Goal: Task Accomplishment & Management: Use online tool/utility

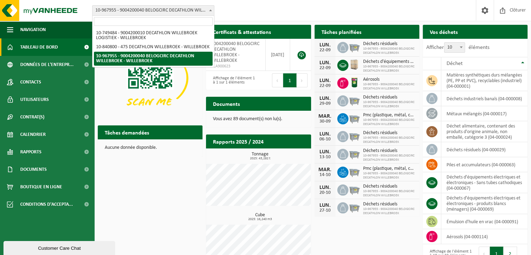
click at [144, 6] on span "10-967955 - 9004200040 BELOGCIRC DECATHLON WILLEBROEK - WILLEBROEK" at bounding box center [154, 11] width 122 height 10
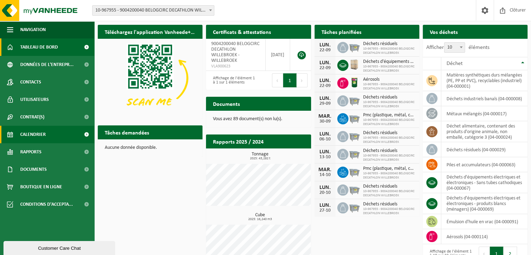
click at [35, 133] on span "Calendrier" at bounding box center [33, 134] width 26 height 17
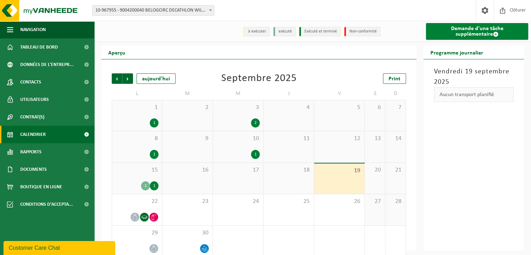
click at [505, 32] on link "Demande d'une tâche supplémentaire" at bounding box center [477, 31] width 102 height 17
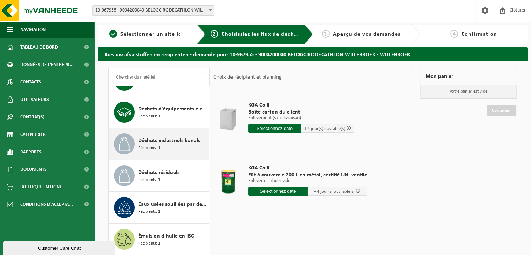
click at [169, 147] on div "Déchets industriels banals Récipients: 1" at bounding box center [172, 143] width 69 height 21
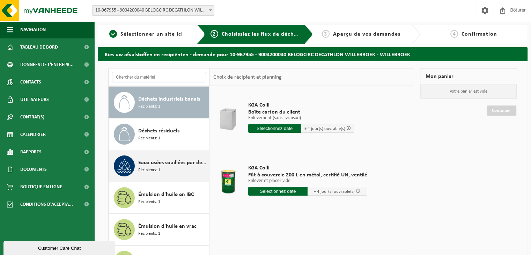
scroll to position [222, 0]
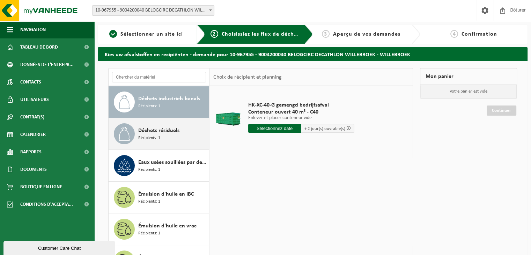
click at [154, 136] on span "Récipients: 1" at bounding box center [149, 138] width 22 height 7
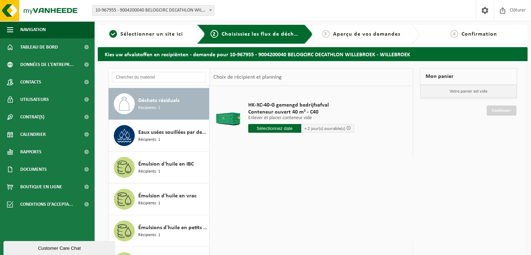
scroll to position [254, 0]
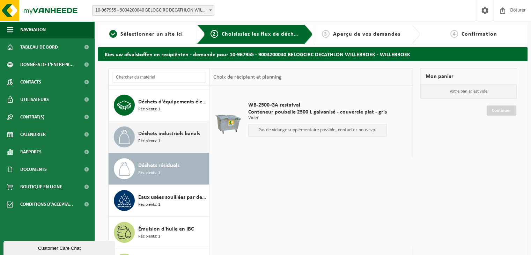
click at [178, 136] on span "Déchets industriels banals" at bounding box center [169, 134] width 62 height 8
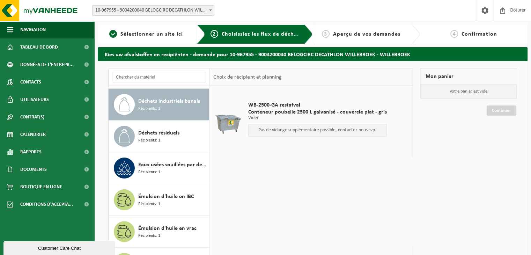
scroll to position [222, 0]
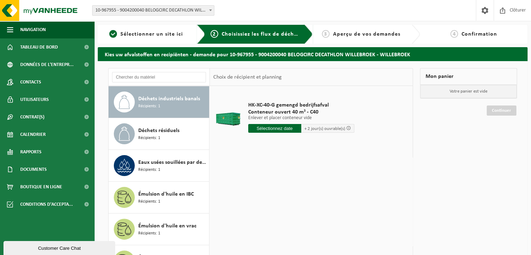
click at [286, 125] on input "text" at bounding box center [274, 128] width 53 height 9
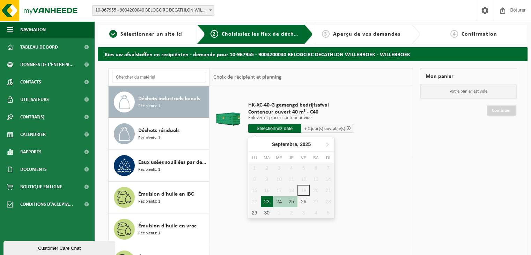
click at [264, 200] on div "23" at bounding box center [267, 201] width 12 height 11
type input "à partir de 2025-09-23"
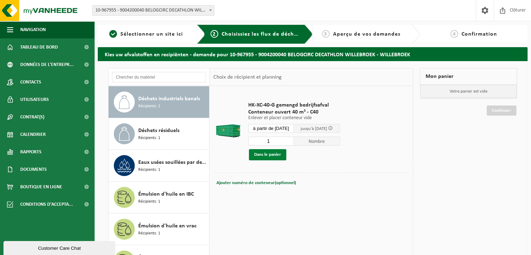
click at [264, 154] on button "Dans le panier" at bounding box center [267, 154] width 37 height 11
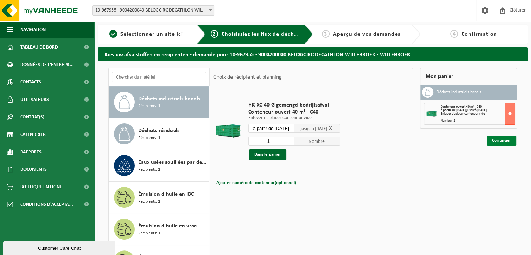
click at [500, 139] on link "Continuer" at bounding box center [502, 141] width 30 height 10
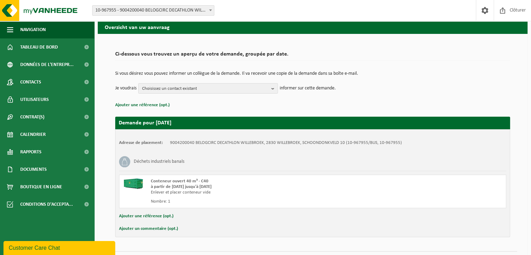
scroll to position [44, 0]
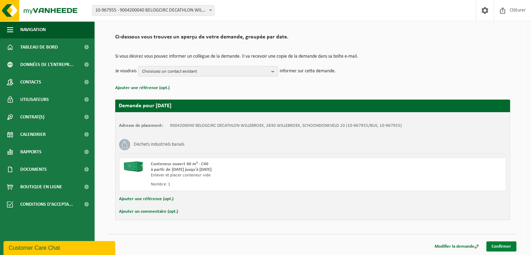
click at [494, 243] on link "Confirmer" at bounding box center [502, 246] width 30 height 10
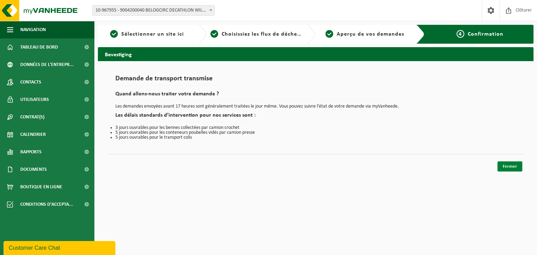
click at [507, 167] on link "Fermer" at bounding box center [509, 166] width 25 height 10
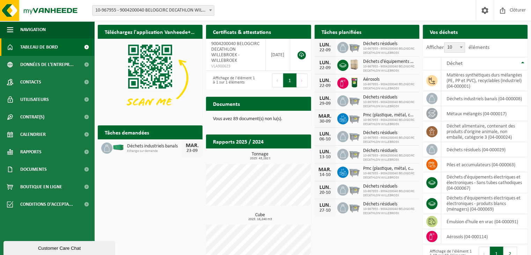
click at [39, 227] on ul "Navigation Clôturer Tableau de bord Données de l'entrepr... Contacts Utilisateu…" at bounding box center [47, 138] width 94 height 234
